Goal: Information Seeking & Learning: Learn about a topic

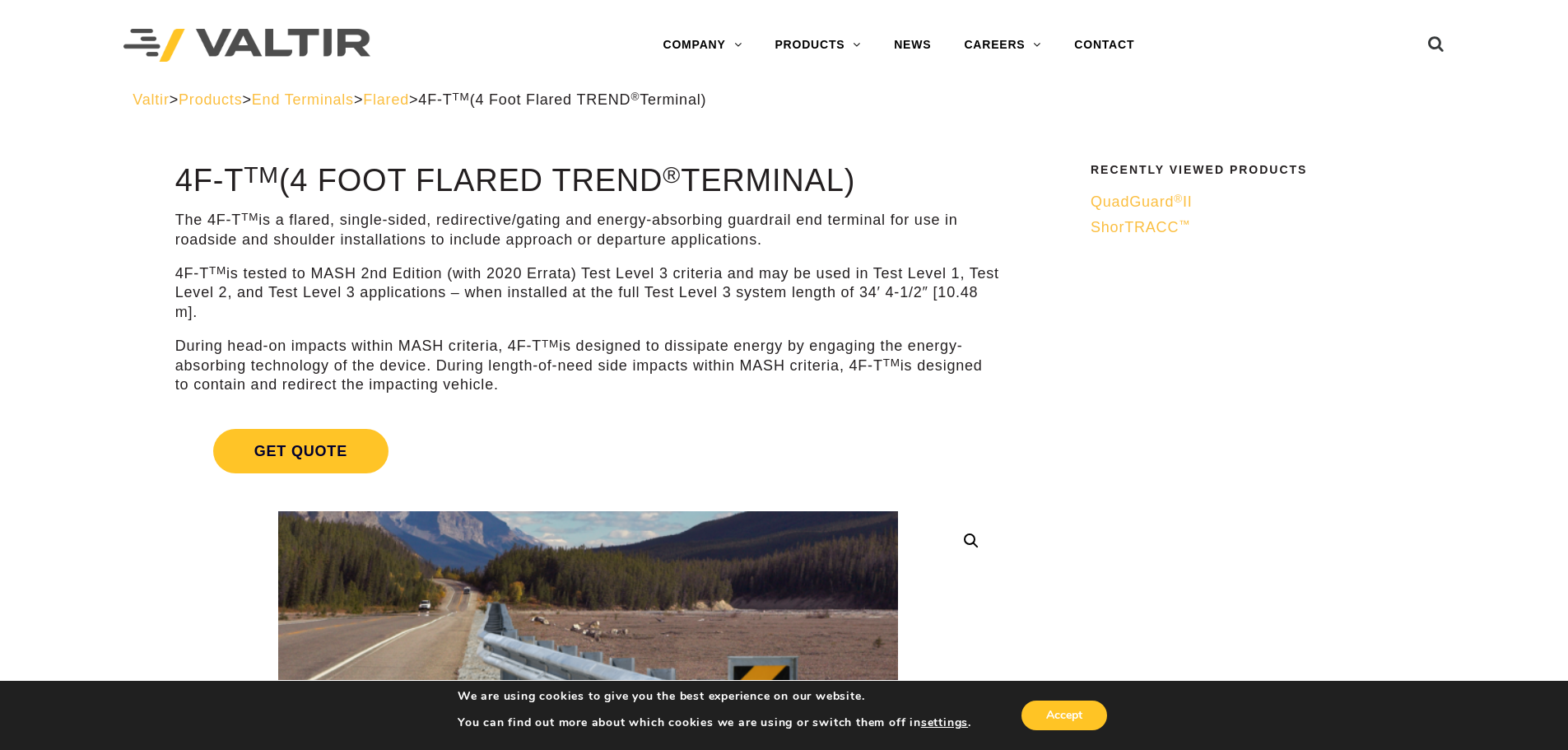
drag, startPoint x: 592, startPoint y: 388, endPoint x: 351, endPoint y: 222, distance: 292.6
click at [351, 222] on div "The 4F-T TM is a flared, single-sided, redirective/gating and energy-absorbing …" at bounding box center [588, 302] width 826 height 183
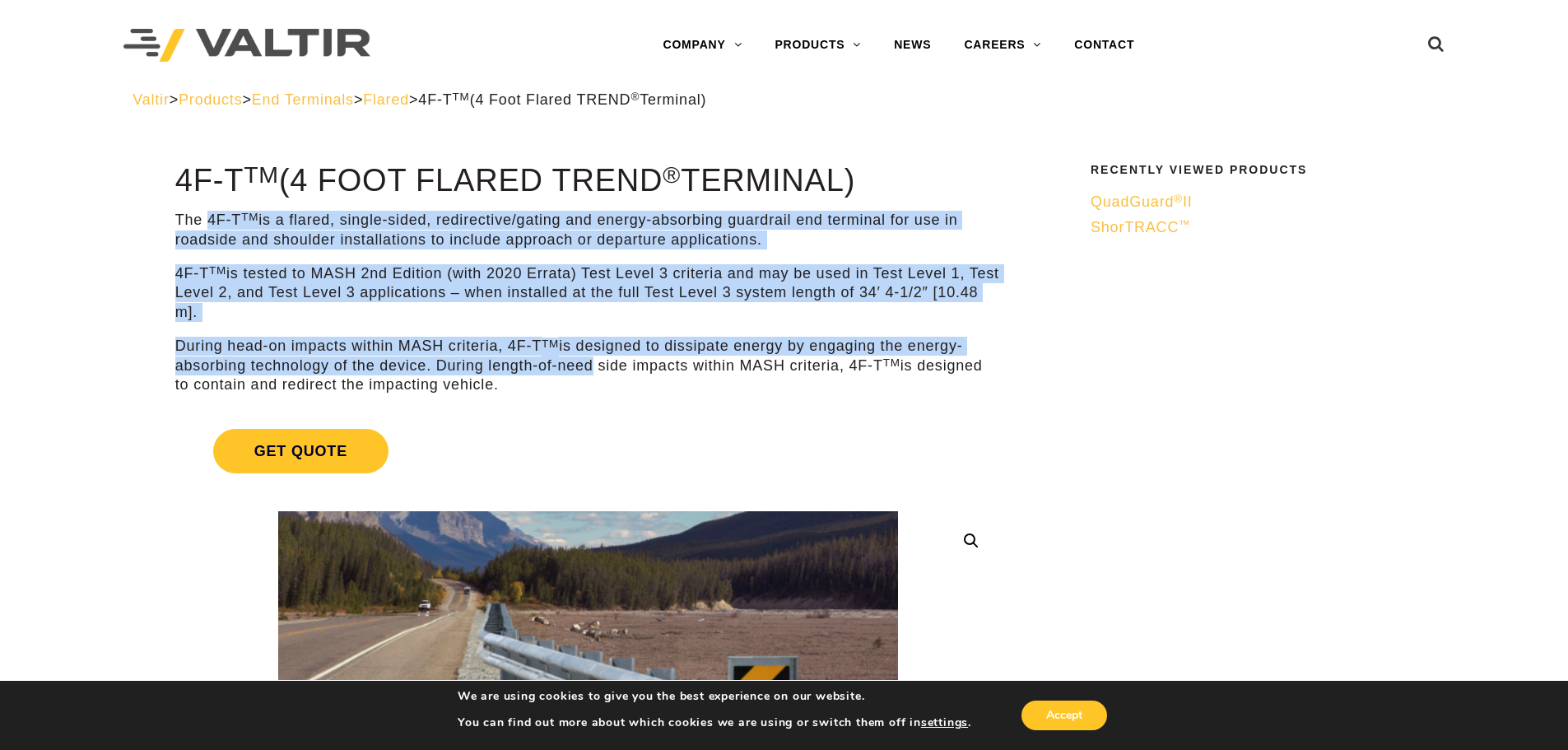
drag, startPoint x: 212, startPoint y: 221, endPoint x: 588, endPoint y: 369, distance: 404.1
click at [588, 369] on div "The 4F-T TM is a flared, single-sided, redirective/gating and energy-absorbing …" at bounding box center [588, 302] width 826 height 183
click at [588, 369] on p "During head-on impacts within MASH criteria, 4F-T TM is designed to dissipate e…" at bounding box center [588, 365] width 826 height 58
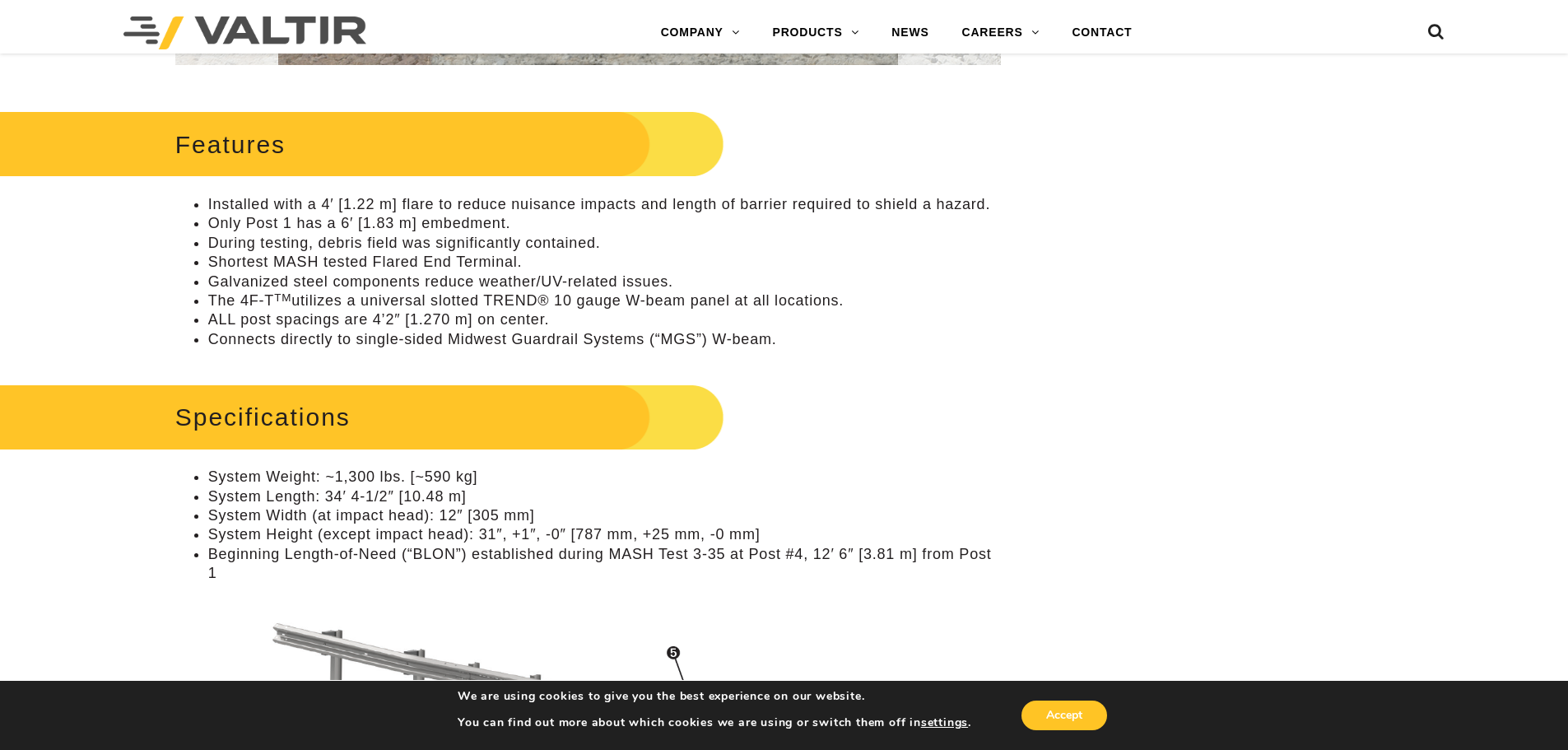
scroll to position [905, 0]
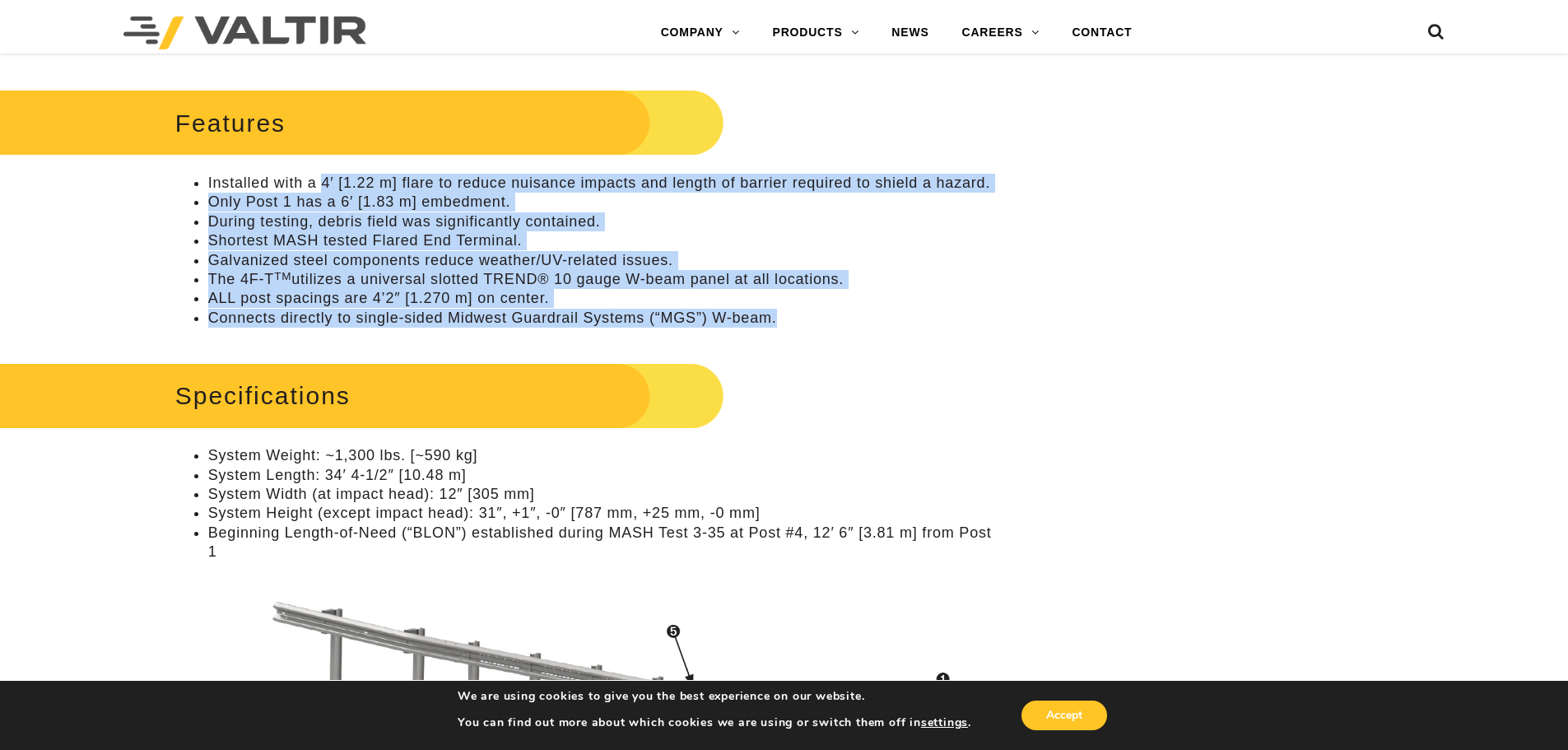
drag, startPoint x: 325, startPoint y: 186, endPoint x: 867, endPoint y: 319, distance: 558.1
click at [867, 319] on ul "Installed with a 4′ [1.22 m] flare to reduce nuisance impacts and length of bar…" at bounding box center [588, 250] width 826 height 154
click at [867, 319] on li "Connects directly to single-sided Midwest Guardrail Systems (“MGS”) W-beam." at bounding box center [604, 318] width 792 height 19
drag, startPoint x: 691, startPoint y: 296, endPoint x: 219, endPoint y: 185, distance: 484.9
click at [219, 185] on ul "Installed with a 4′ [1.22 m] flare to reduce nuisance impacts and length of bar…" at bounding box center [588, 250] width 826 height 154
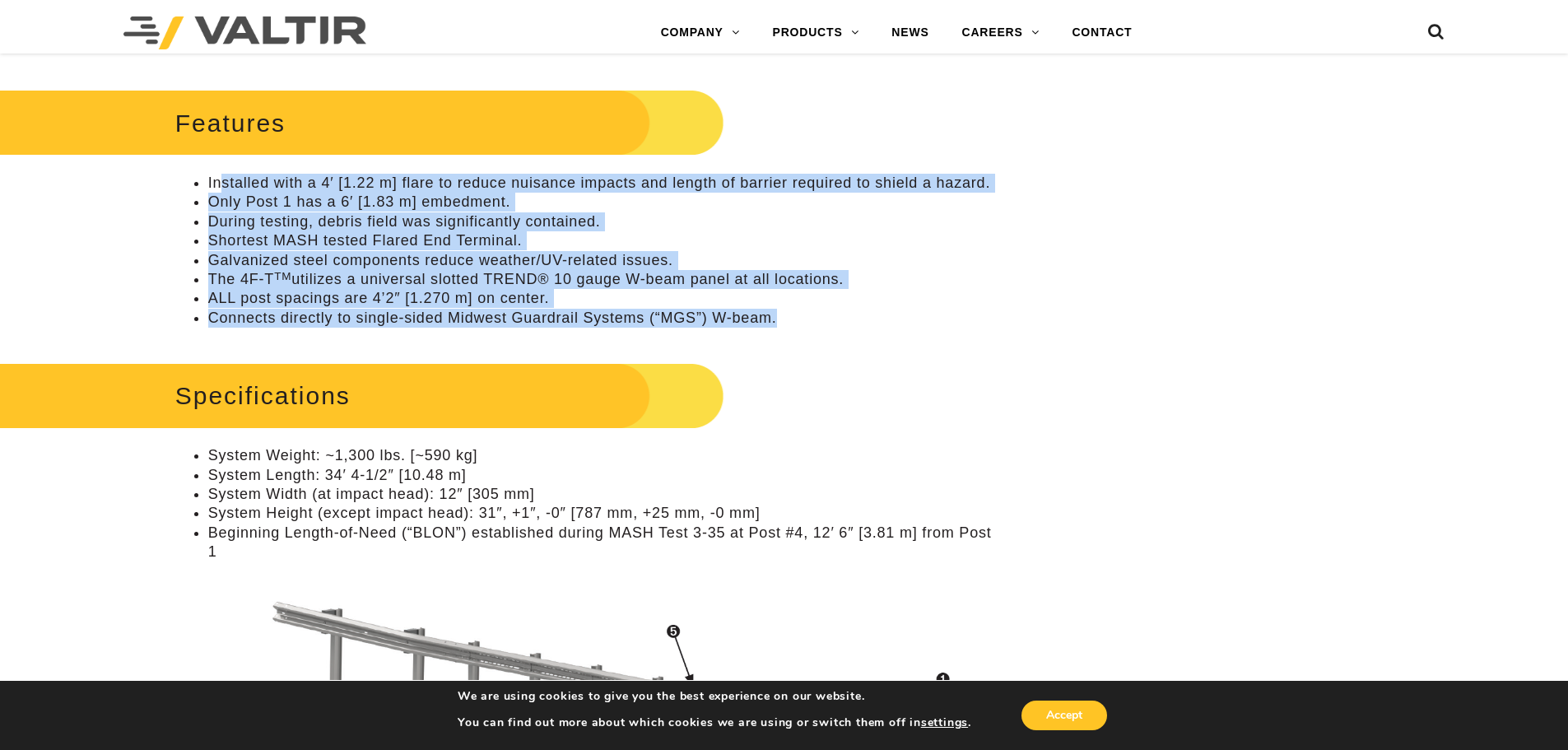
click at [219, 185] on li "Installed with a 4′ [1.22 m] flare to reduce nuisance impacts and length of bar…" at bounding box center [604, 182] width 792 height 19
drag, startPoint x: 219, startPoint y: 185, endPoint x: 812, endPoint y: 316, distance: 607.3
click at [812, 316] on ul "Installed with a 4′ [1.22 m] flare to reduce nuisance impacts and length of bar…" at bounding box center [588, 250] width 826 height 154
click at [812, 316] on li "Connects directly to single-sided Midwest Guardrail Systems (“MGS”) W-beam." at bounding box center [604, 318] width 792 height 19
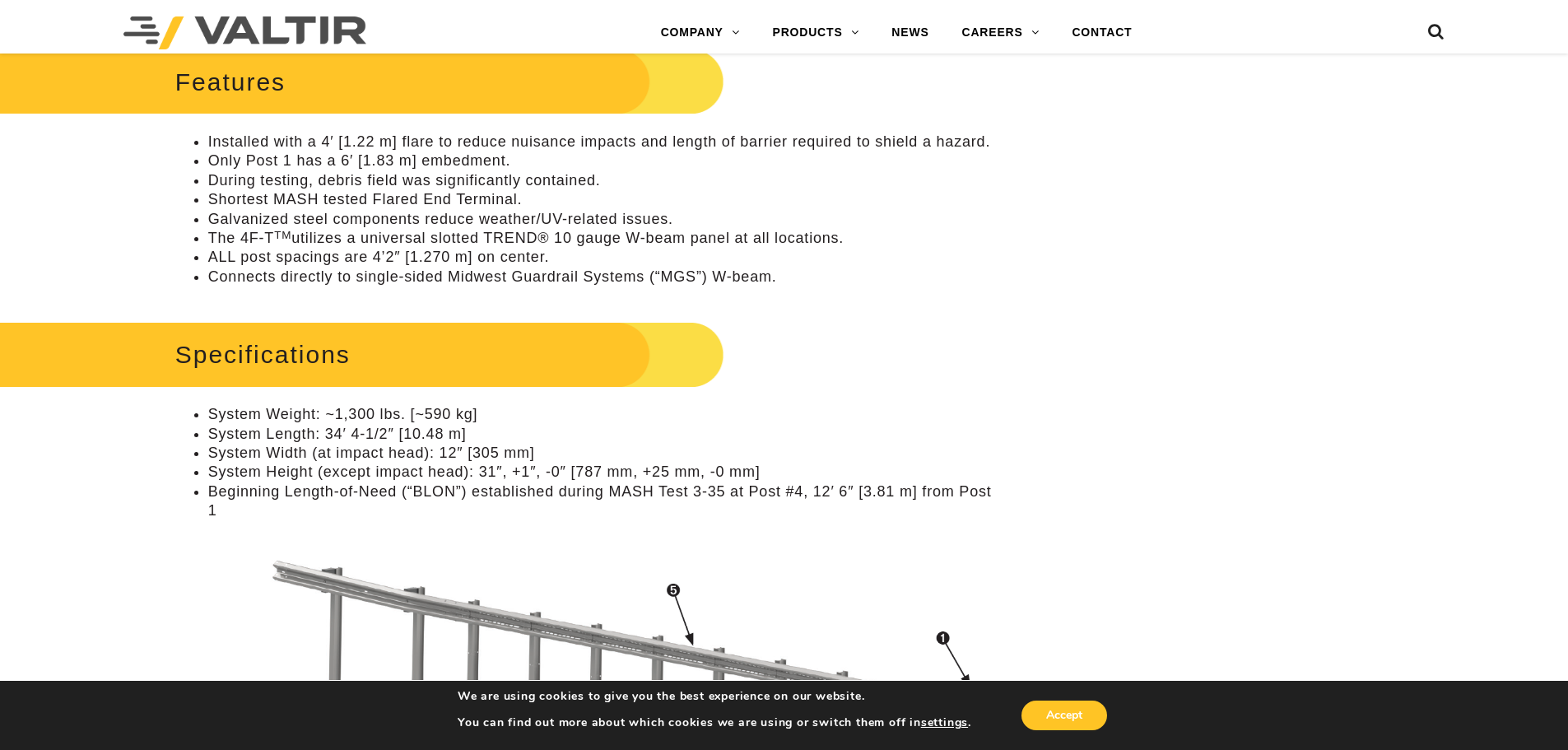
scroll to position [987, 0]
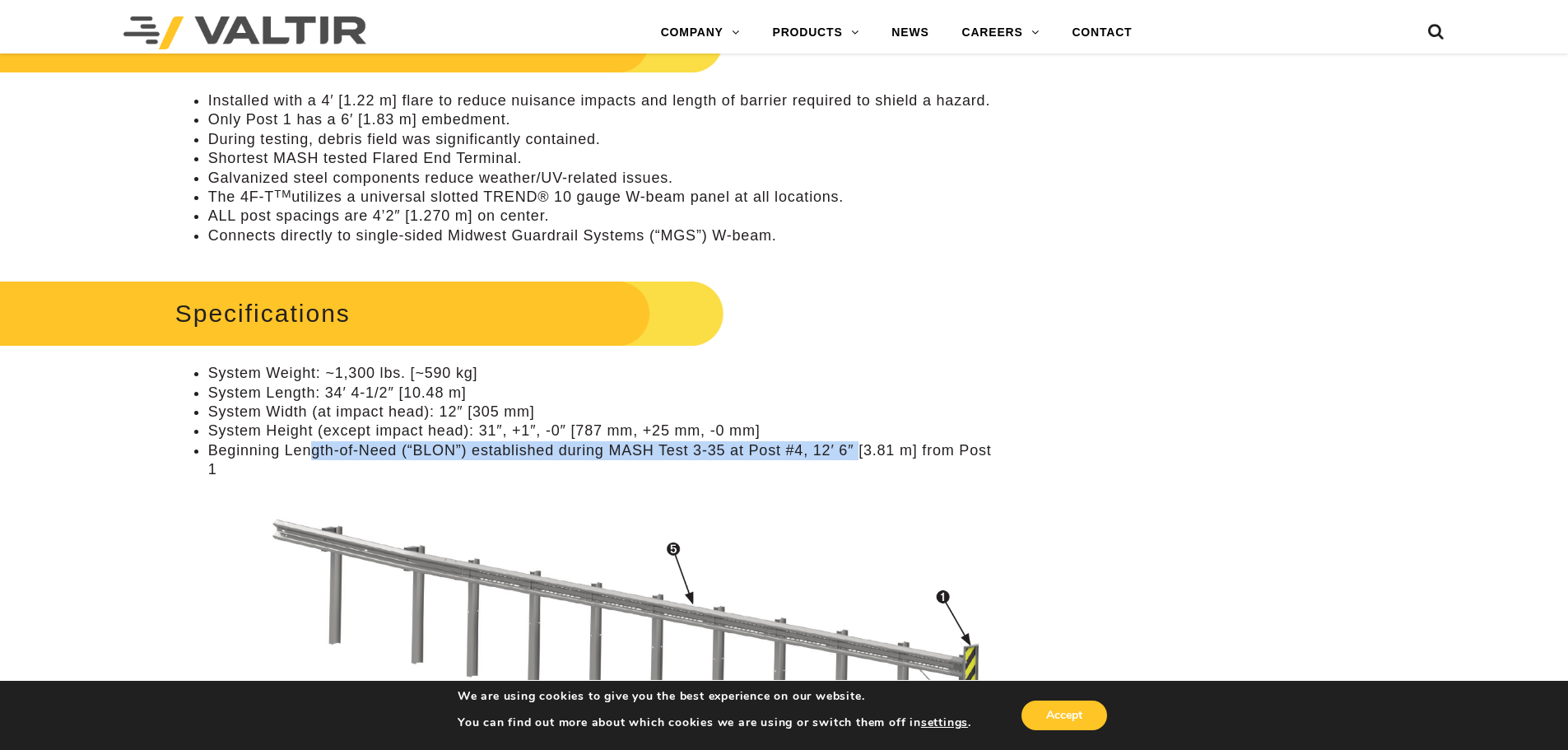
drag, startPoint x: 307, startPoint y: 454, endPoint x: 860, endPoint y: 448, distance: 553.0
click at [860, 448] on li "Beginning Length-of-Need (“BLON”) established during MASH Test 3-35 at Post #4,…" at bounding box center [604, 460] width 792 height 38
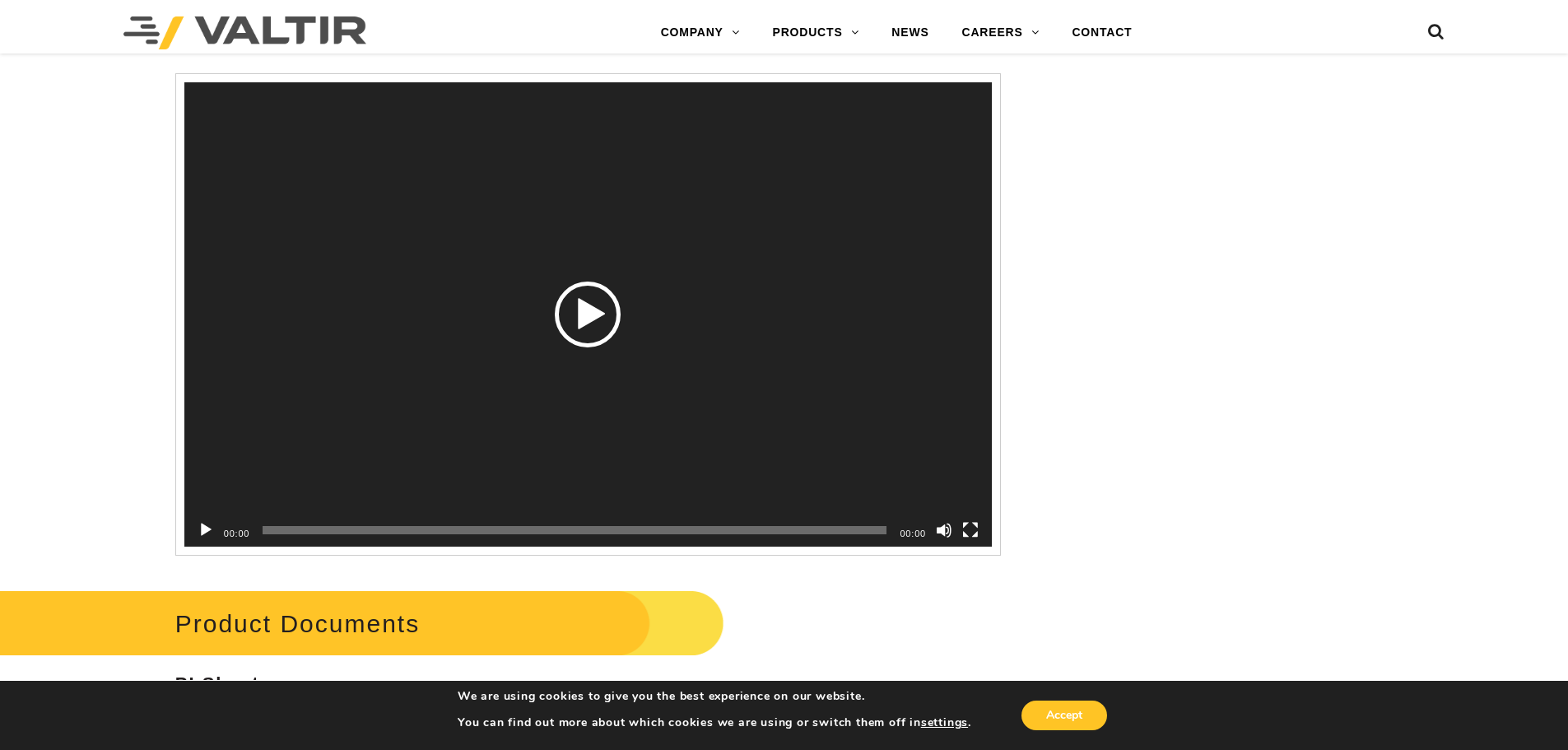
scroll to position [2551, 0]
click at [200, 527] on button "Play" at bounding box center [205, 530] width 17 height 17
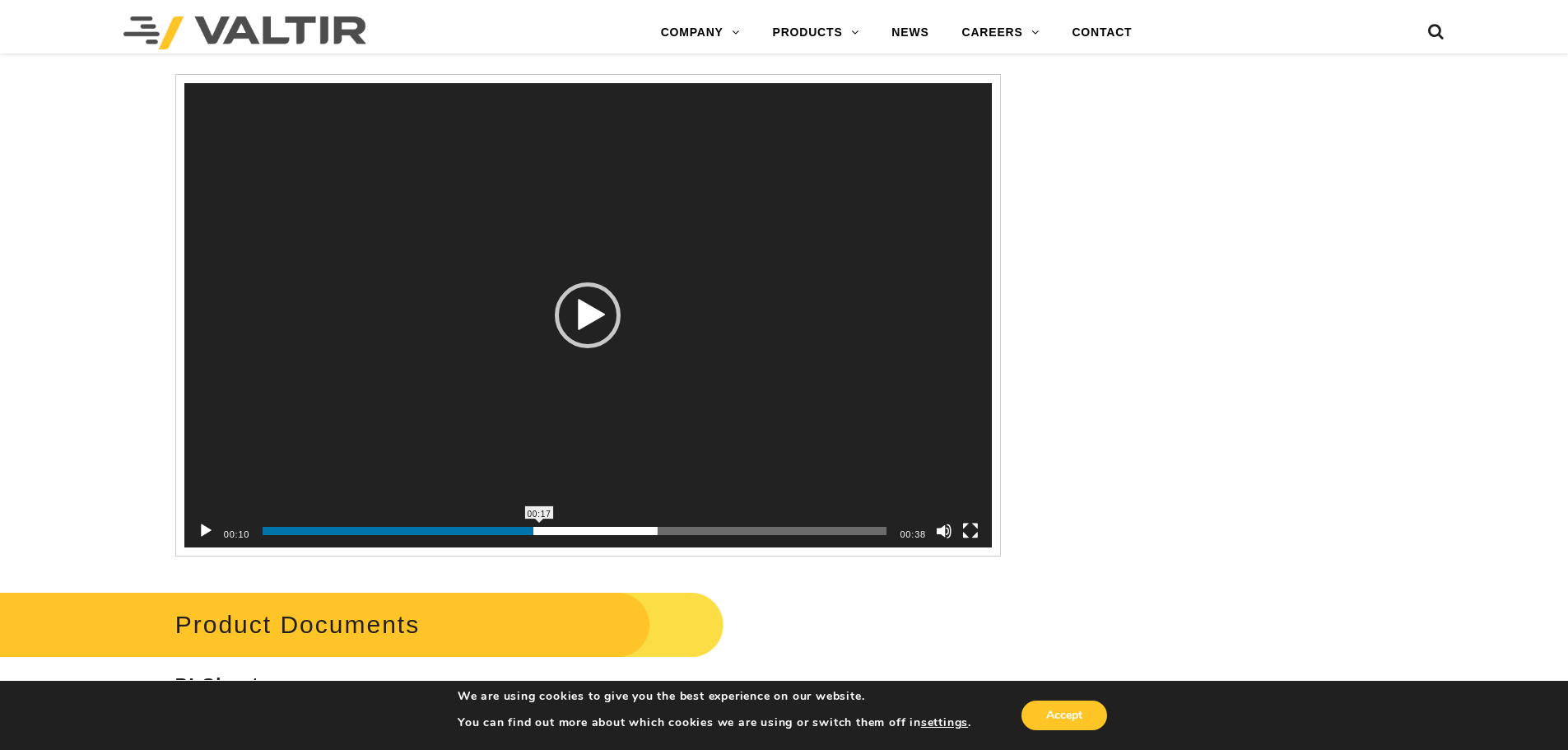
click at [539, 528] on span "00:17" at bounding box center [575, 530] width 624 height 8
drag, startPoint x: 602, startPoint y: 378, endPoint x: 748, endPoint y: 390, distance: 146.5
click at [748, 390] on video "Video Player" at bounding box center [587, 315] width 807 height 464
click at [772, 444] on div "Video Player" at bounding box center [587, 315] width 807 height 464
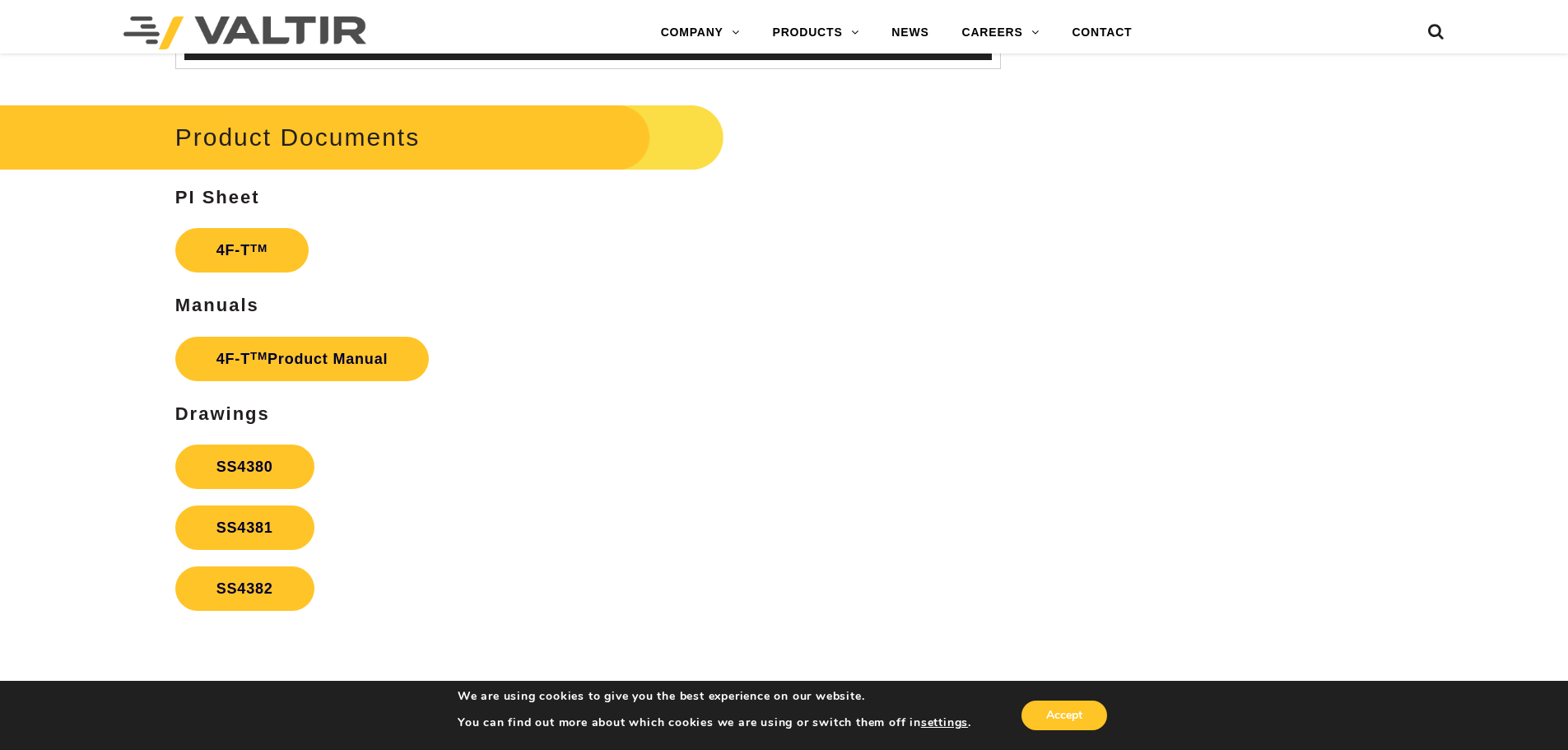
scroll to position [3045, 0]
